Goal: Complete application form

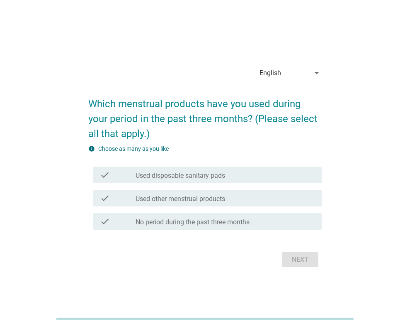
click at [302, 68] on div "English" at bounding box center [285, 72] width 51 height 13
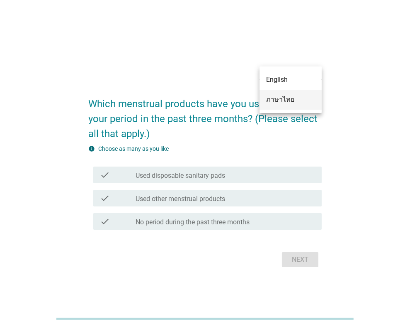
click at [289, 101] on div "ภาษาไทย" at bounding box center [290, 100] width 49 height 10
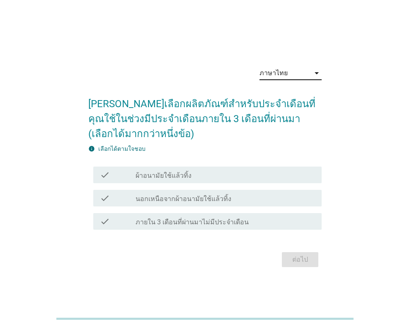
click at [196, 176] on div "check_box_outline_blank ผ้าอนามัยใช้แล้วทิ้ง" at bounding box center [226, 175] width 180 height 10
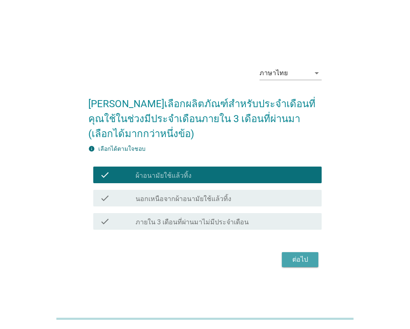
click at [298, 265] on button "ต่อไป" at bounding box center [300, 259] width 37 height 15
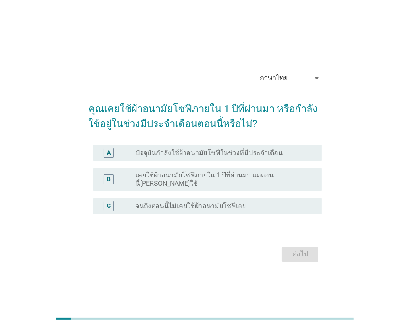
click at [236, 179] on label "เคยใช้ผ้าอนามัยโซฟีภายใน 1 ปีที่ผ่านมา แต่ตอนนี้[PERSON_NAME]ใช้" at bounding box center [222, 179] width 173 height 17
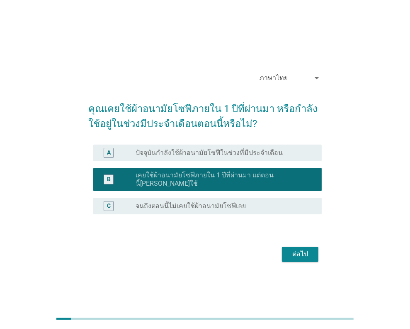
click at [297, 252] on div "ต่อไป" at bounding box center [300, 254] width 23 height 10
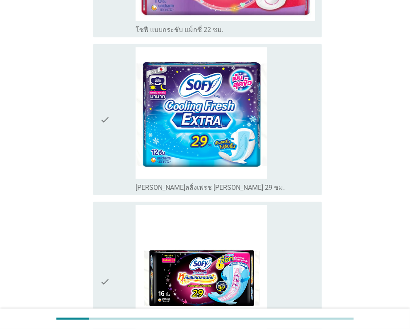
scroll to position [663, 0]
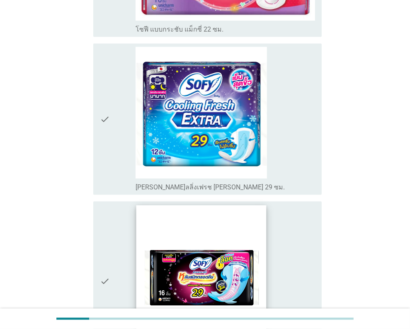
click at [190, 261] on img at bounding box center [201, 270] width 130 height 130
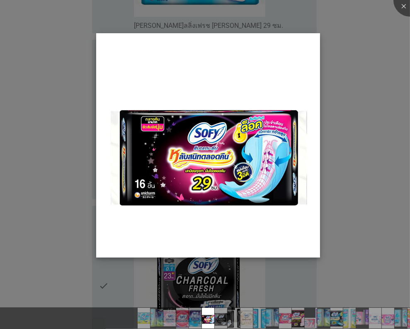
scroll to position [871, 0]
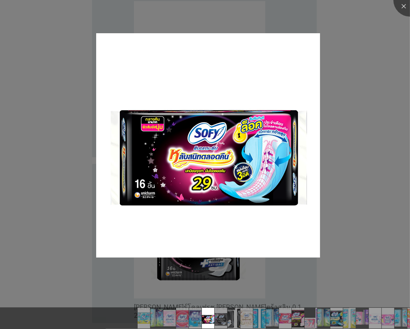
click at [345, 192] on div at bounding box center [205, 164] width 410 height 329
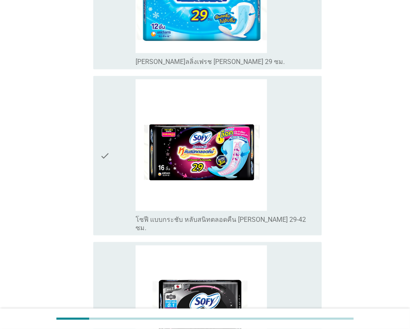
scroll to position [788, 0]
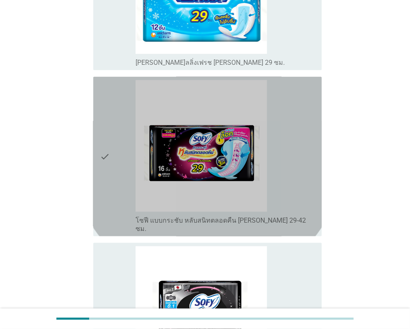
click at [100, 129] on icon "check" at bounding box center [105, 156] width 10 height 153
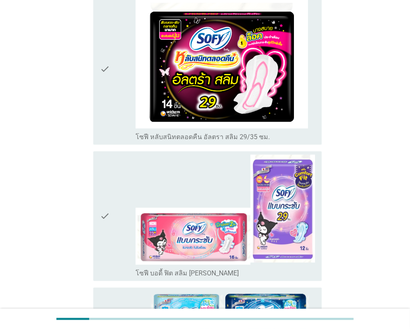
scroll to position [1950, 0]
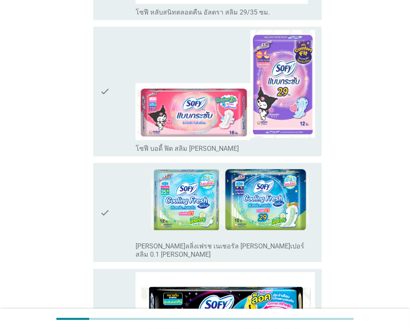
click at [100, 166] on icon "check" at bounding box center [105, 212] width 10 height 92
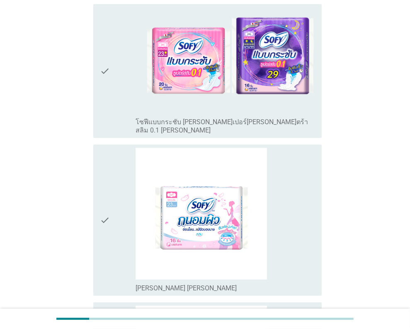
scroll to position [2530, 0]
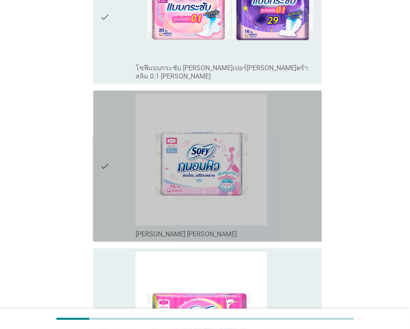
click at [100, 94] on icon "check" at bounding box center [105, 166] width 10 height 144
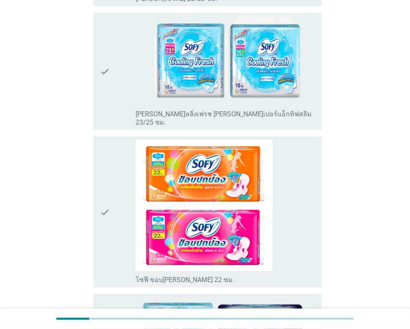
scroll to position [2988, 0]
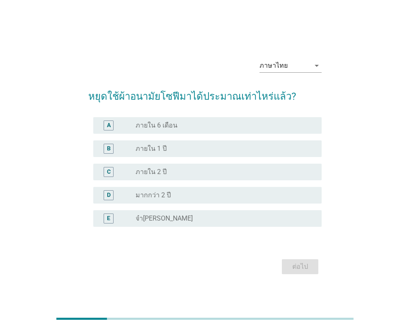
click at [176, 130] on div "A radio_button_unchecked ภายใน 6 เดือน" at bounding box center [207, 125] width 229 height 17
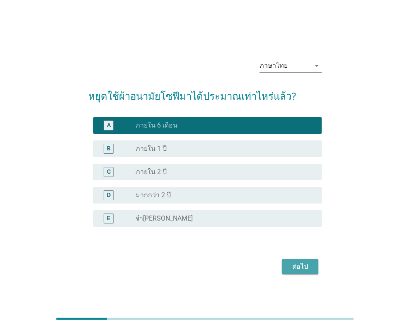
click at [294, 260] on button "ต่อไป" at bounding box center [300, 266] width 37 height 15
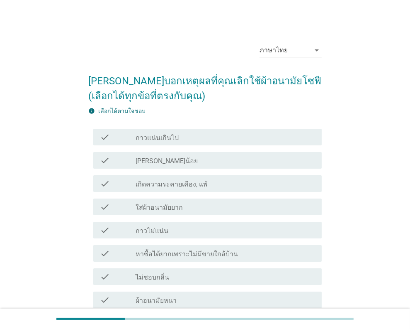
click at [389, 178] on div "ภาษาไทย arrow_drop_down [PERSON_NAME]บอกเหตุผลที่คุณเลิกใช้ผ้าอนามัยโซฟี (เลือก…" at bounding box center [205, 238] width 370 height 417
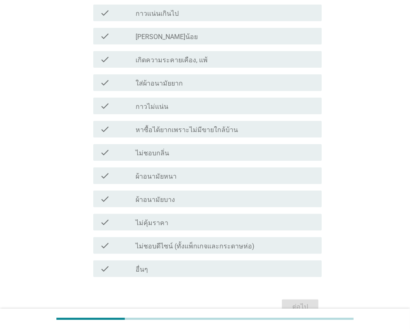
scroll to position [166, 0]
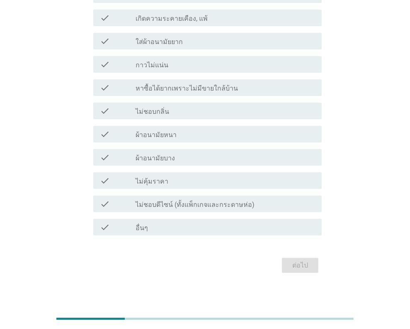
click at [175, 131] on div "check_box_outline_blank ผ้าอนามัยหนา" at bounding box center [226, 134] width 180 height 10
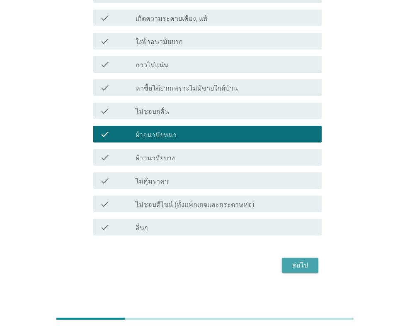
click at [303, 265] on div "ต่อไป" at bounding box center [300, 265] width 23 height 10
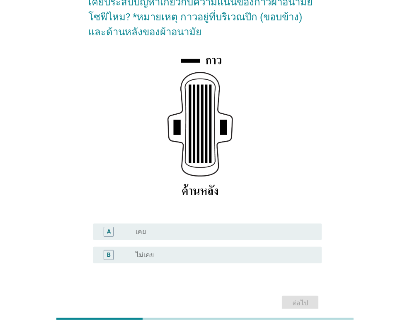
scroll to position [37, 0]
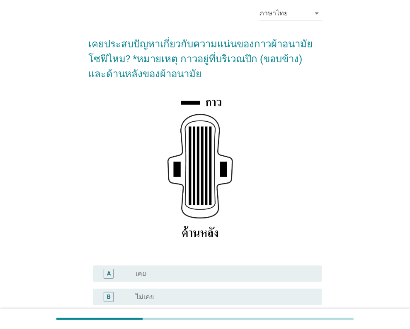
click at [157, 273] on div "radio_button_unchecked เคย" at bounding box center [222, 273] width 173 height 8
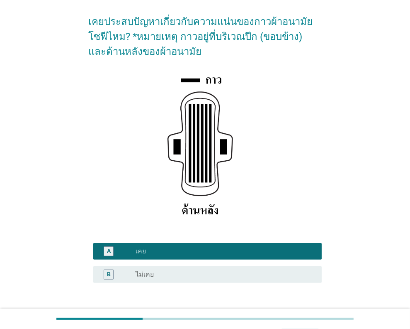
scroll to position [120, 0]
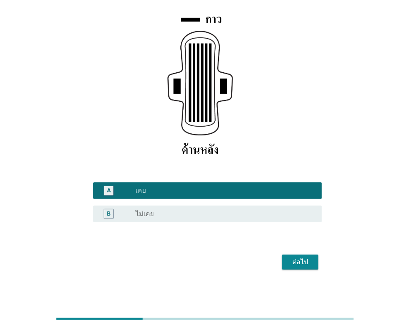
click at [292, 263] on div "ต่อไป" at bounding box center [300, 262] width 23 height 10
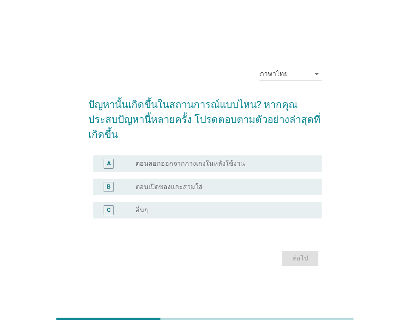
click at [374, 182] on div "ภาษาไทย arrow_drop_down ปัญหานั้นเกิดขึ้นในสถานการณ์แบบไหน? หากคุณประสบปัญหานี้…" at bounding box center [205, 164] width 370 height 221
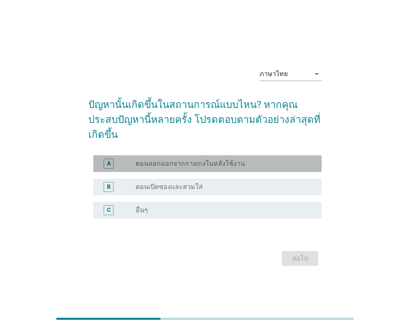
click at [249, 159] on div "radio_button_unchecked ตอนลอกออกจากกางเกงในหลังใช้งาน" at bounding box center [222, 163] width 173 height 8
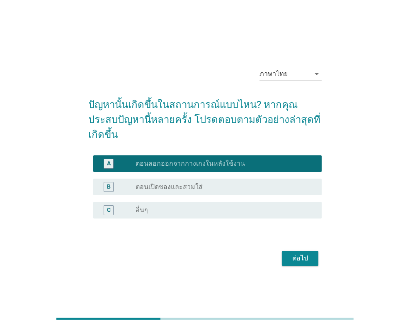
click at [297, 253] on div "ต่อไป" at bounding box center [300, 258] width 23 height 10
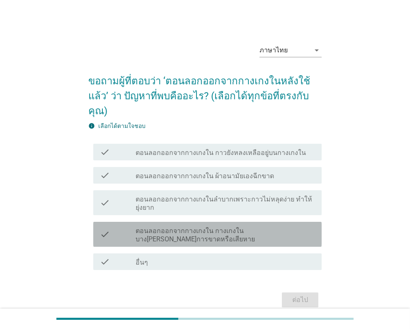
click at [271, 226] on label "ตอนลอกออกจากกางเกงใน กางเกงในบาง[PERSON_NAME]การขาดหรือเสียหาย" at bounding box center [226, 234] width 180 height 17
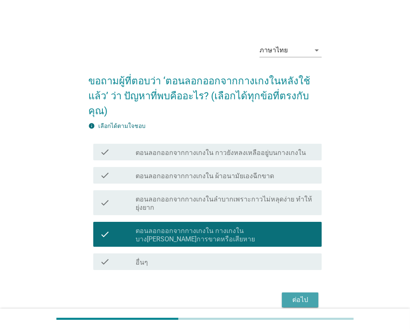
click at [303, 295] on div "ต่อไป" at bounding box center [300, 300] width 23 height 10
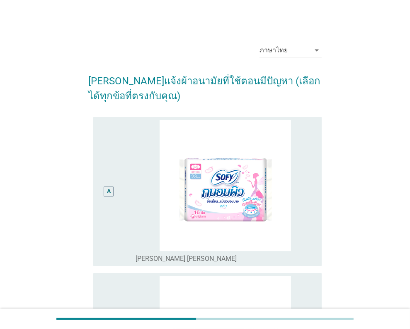
click at [387, 174] on div "ภาษาไทย arrow_drop_down [PERSON_NAME]แจ้งผ้าอนามัยที่ใช้ตอนมีปัญหา (เลือกได้ทุก…" at bounding box center [205, 322] width 370 height 584
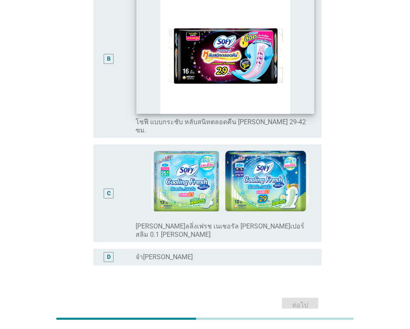
scroll to position [278, 0]
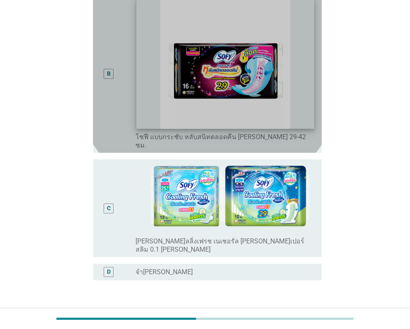
click at [231, 90] on img at bounding box center [226, 64] width 178 height 130
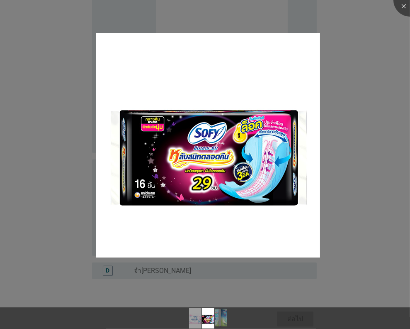
click at [390, 138] on div at bounding box center [205, 164] width 410 height 329
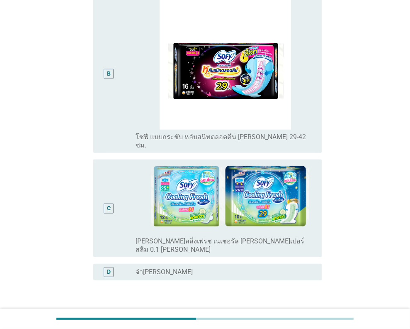
click at [106, 69] on div "B" at bounding box center [109, 74] width 10 height 10
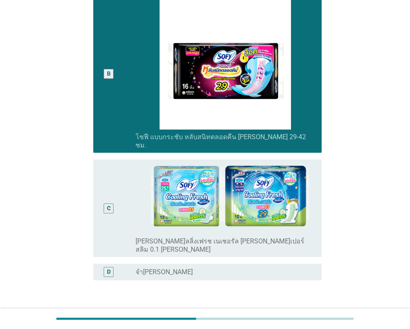
click at [298, 315] on div "ต่อไป" at bounding box center [300, 320] width 23 height 10
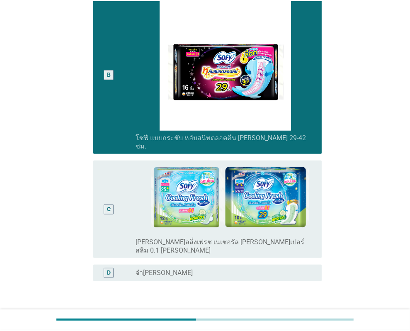
scroll to position [0, 0]
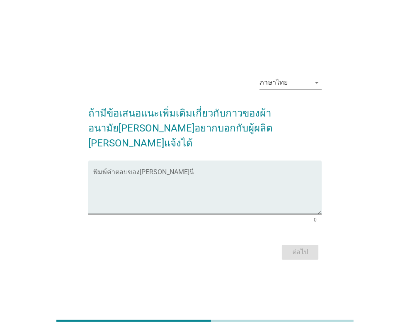
click at [203, 170] on textarea "พิมพ์คำตอบของคุณ ที่นี่" at bounding box center [207, 192] width 229 height 44
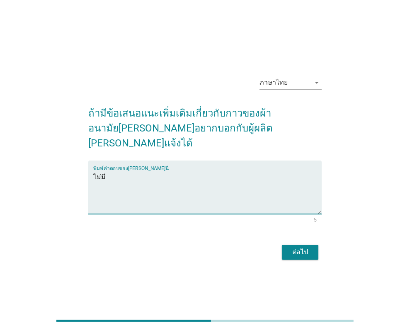
type textarea "ไม่มี"
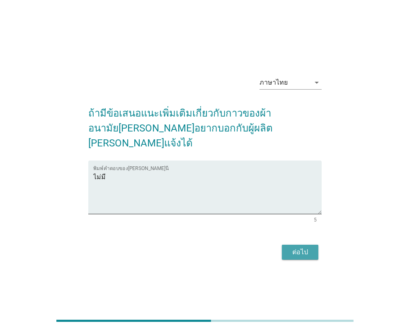
click at [315, 245] on button "ต่อไป" at bounding box center [300, 252] width 37 height 15
